Goal: Navigation & Orientation: Understand site structure

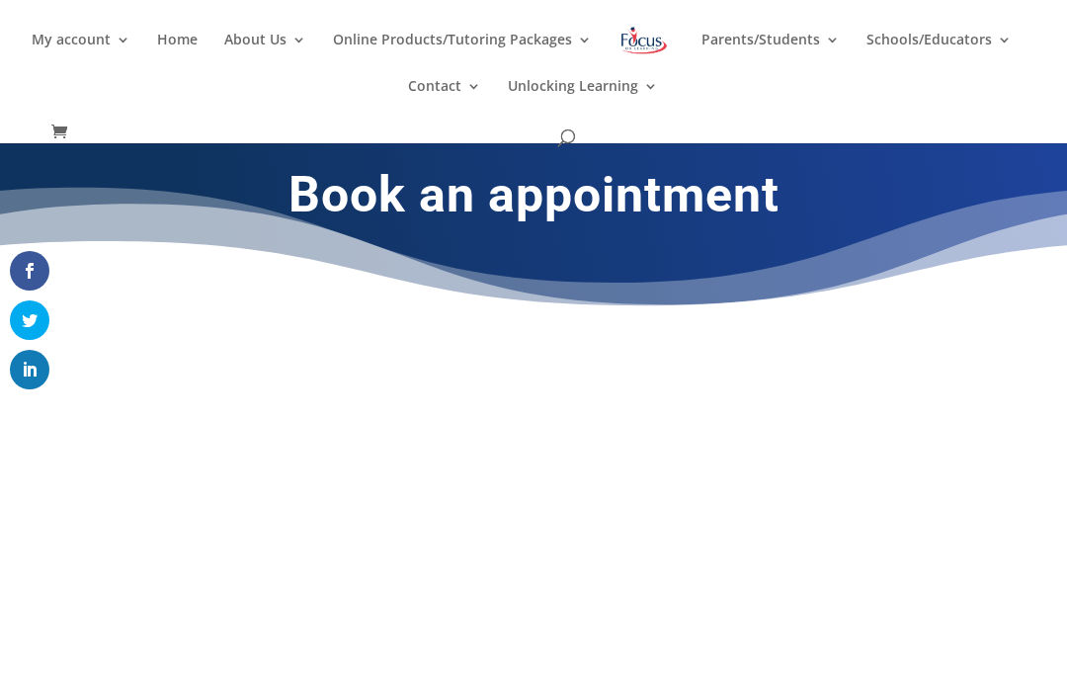
click at [658, 38] on img at bounding box center [644, 41] width 51 height 36
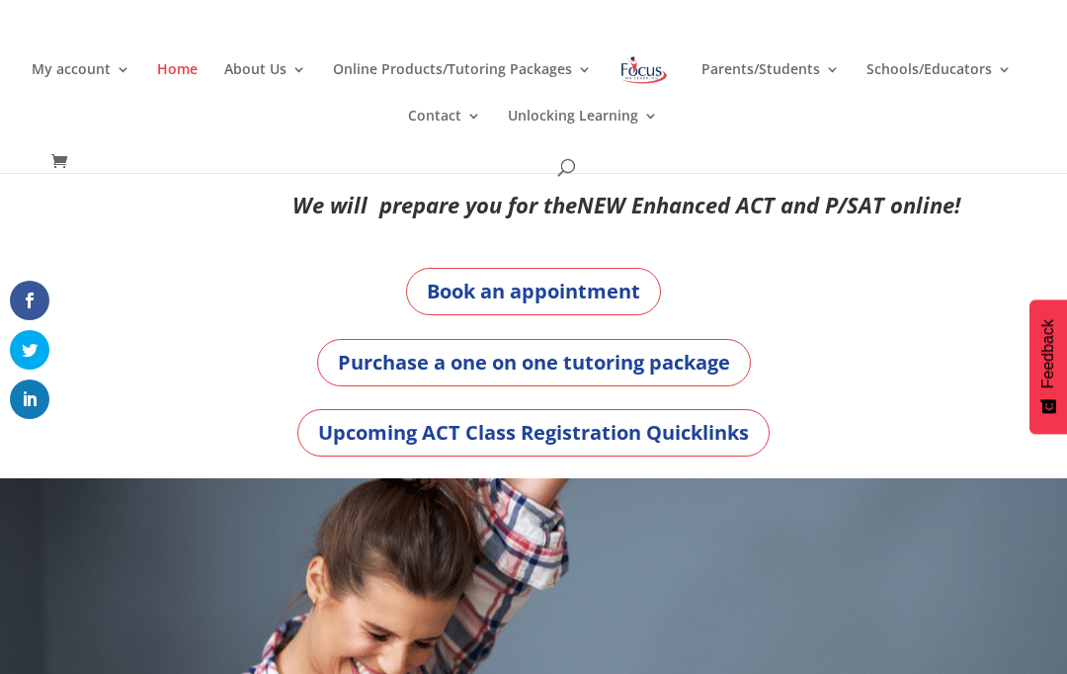
scroll to position [0, 10]
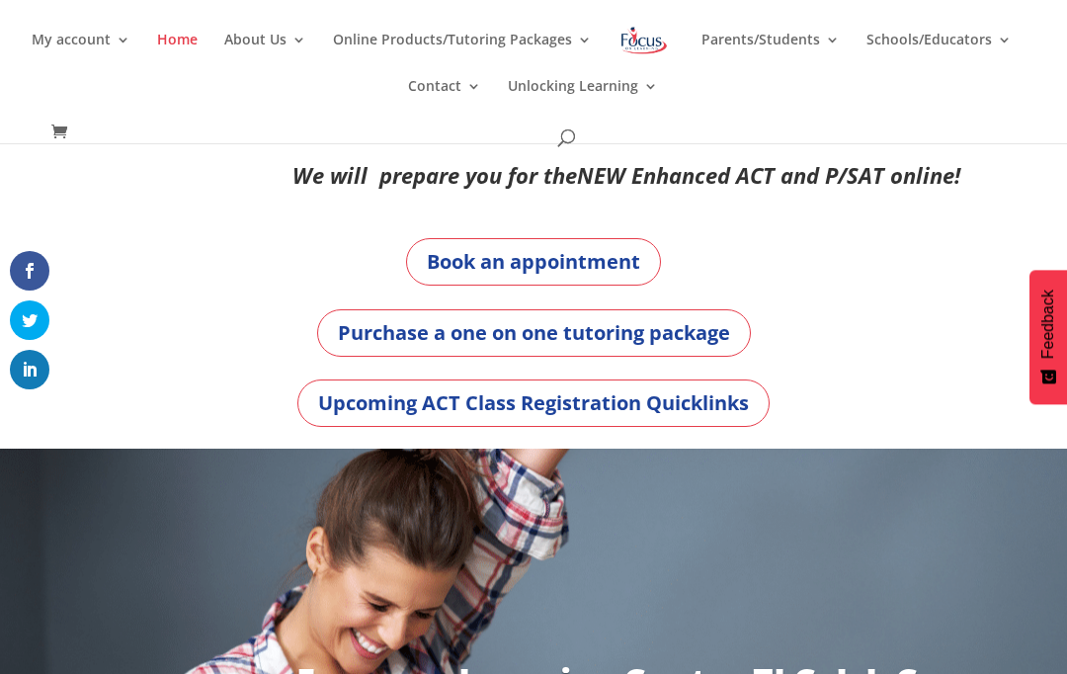
click at [556, 419] on link "Upcoming ACT Class Registration Quicklinks" at bounding box center [533, 402] width 472 height 47
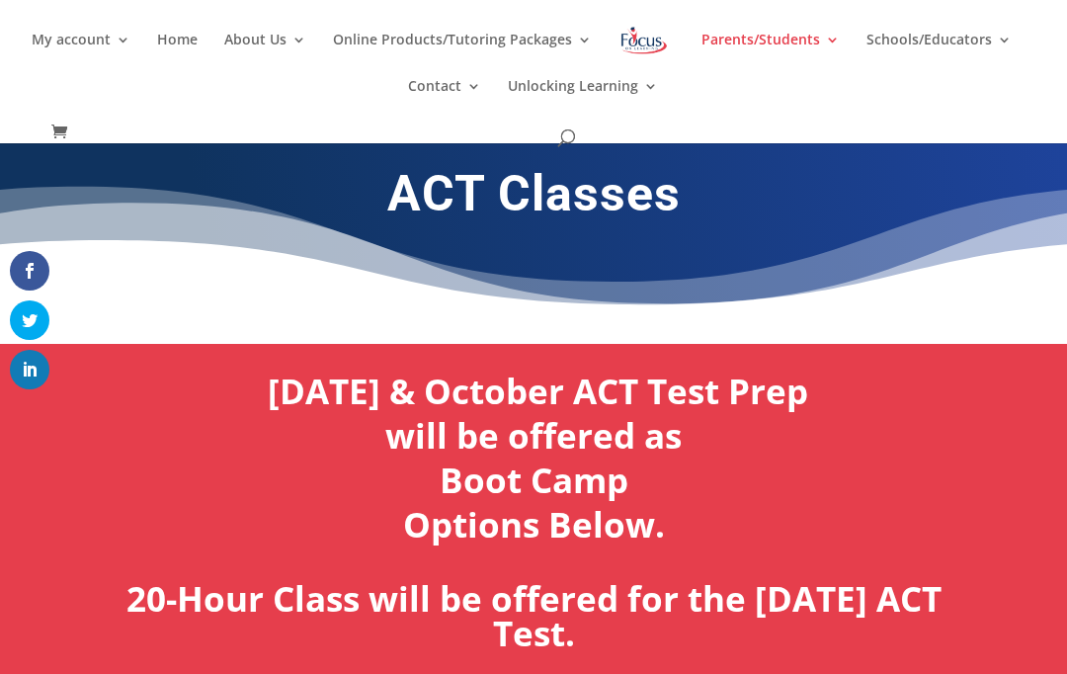
click at [651, 37] on img at bounding box center [644, 41] width 51 height 36
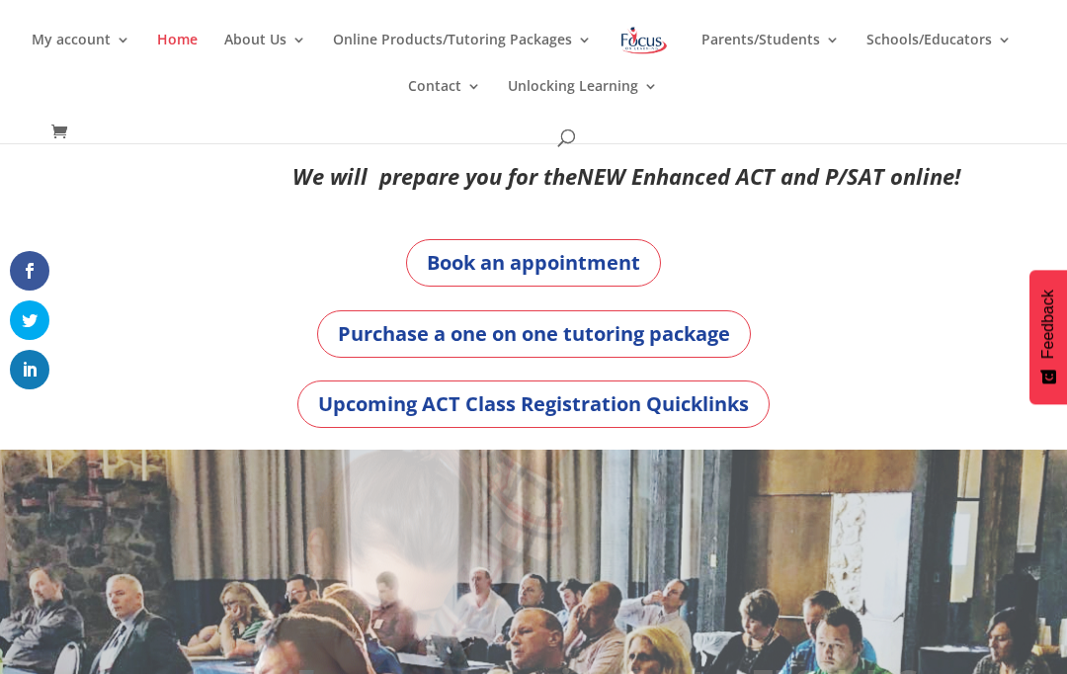
click at [540, 334] on link "Purchase a one on one tutoring package" at bounding box center [534, 333] width 434 height 47
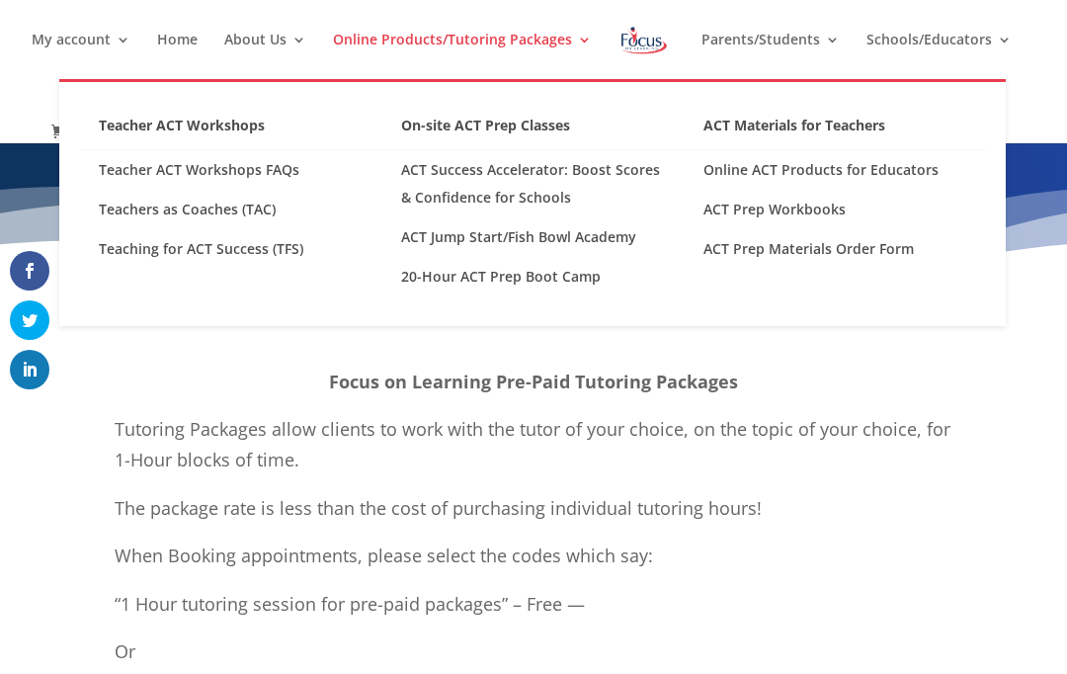
click at [841, 170] on link "Online ACT Products for Educators" at bounding box center [835, 170] width 302 height 40
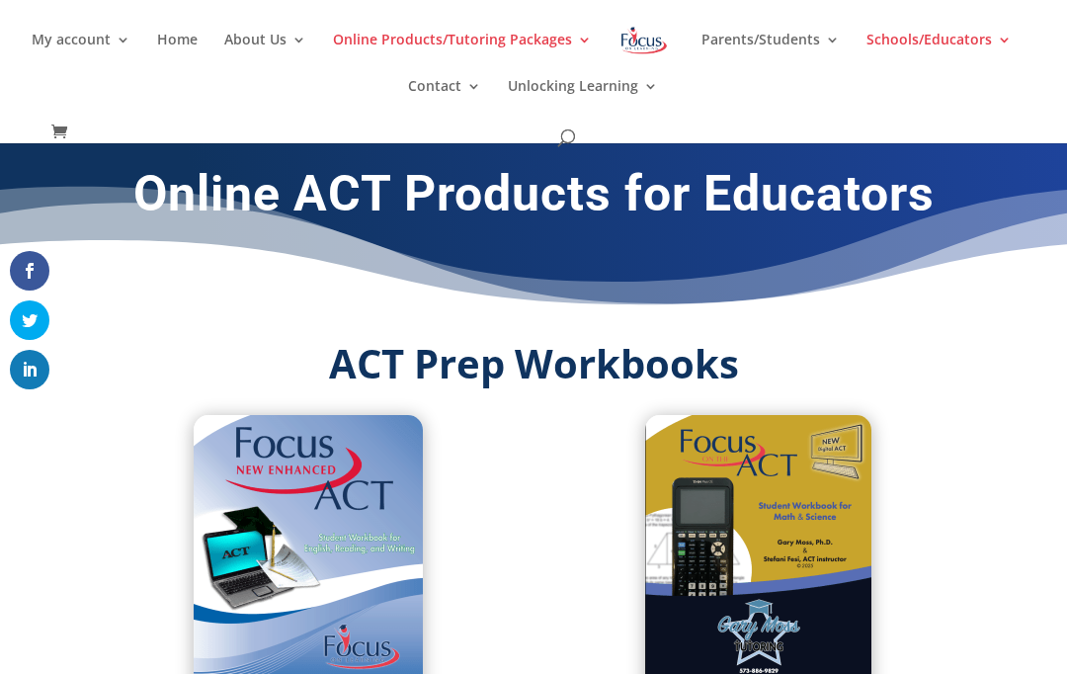
click at [652, 48] on img at bounding box center [644, 41] width 51 height 36
